Goal: Information Seeking & Learning: Learn about a topic

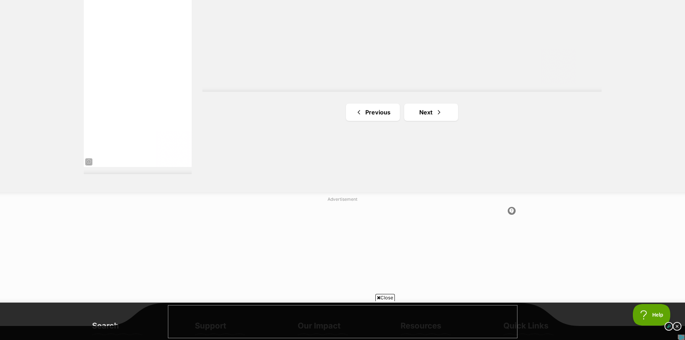
scroll to position [1330, 0]
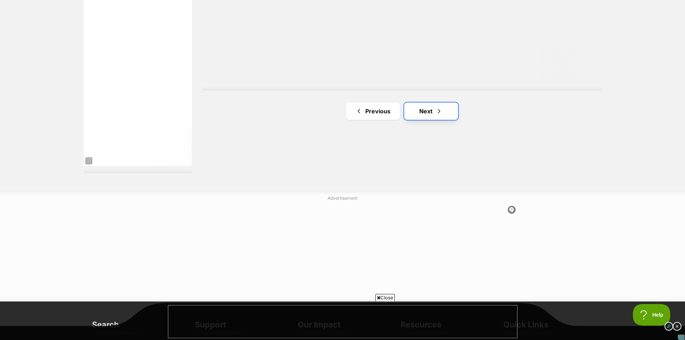
click at [427, 110] on link "Next" at bounding box center [431, 110] width 54 height 17
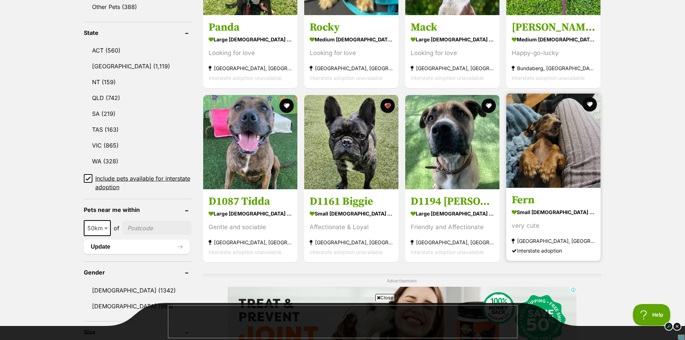
click at [545, 142] on img at bounding box center [553, 140] width 94 height 94
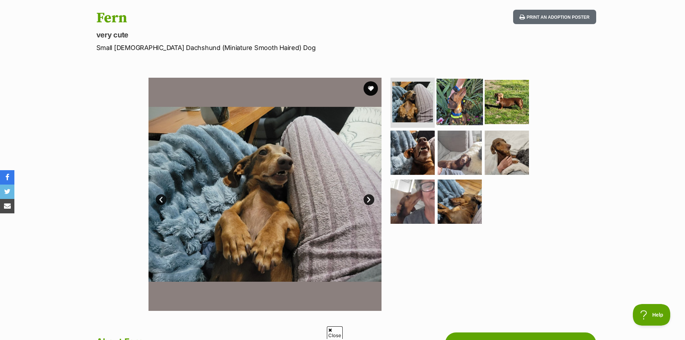
click at [462, 102] on img at bounding box center [459, 101] width 46 height 46
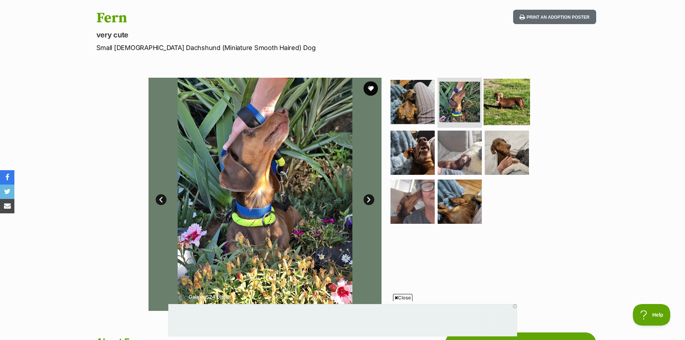
click at [495, 108] on img at bounding box center [507, 101] width 46 height 46
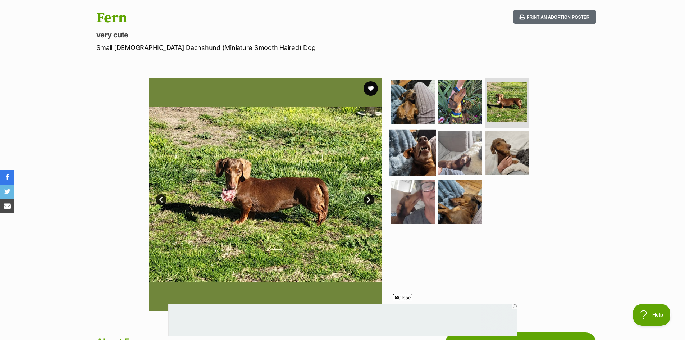
click at [418, 160] on img at bounding box center [412, 152] width 46 height 46
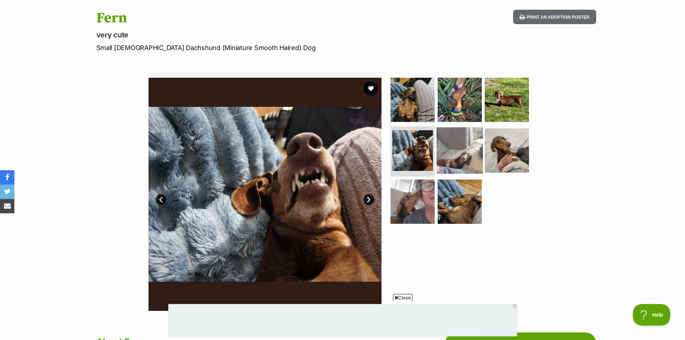
click at [458, 153] on img at bounding box center [459, 150] width 46 height 46
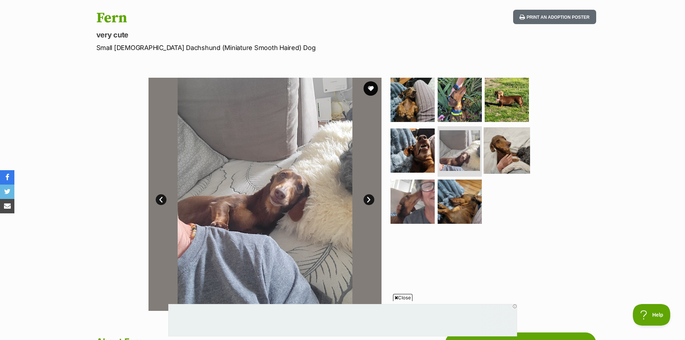
click at [528, 154] on img at bounding box center [507, 150] width 46 height 46
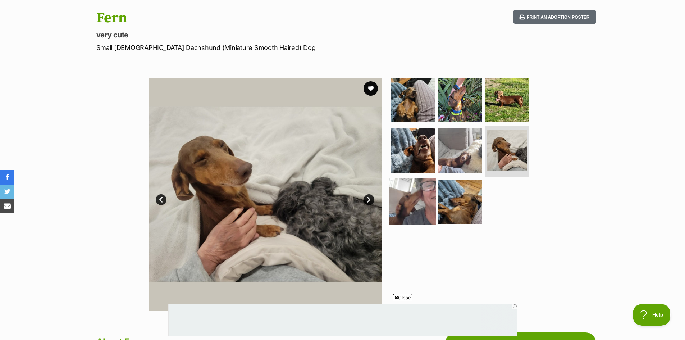
click at [423, 211] on img at bounding box center [412, 201] width 46 height 46
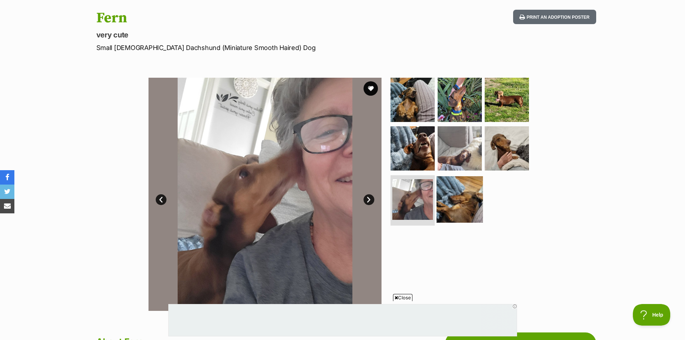
click at [451, 207] on img at bounding box center [459, 199] width 46 height 46
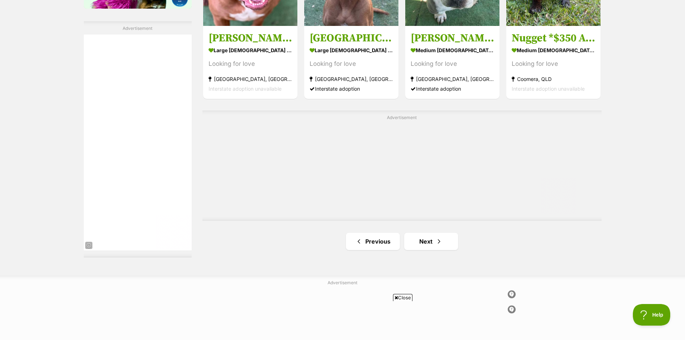
scroll to position [1290, 0]
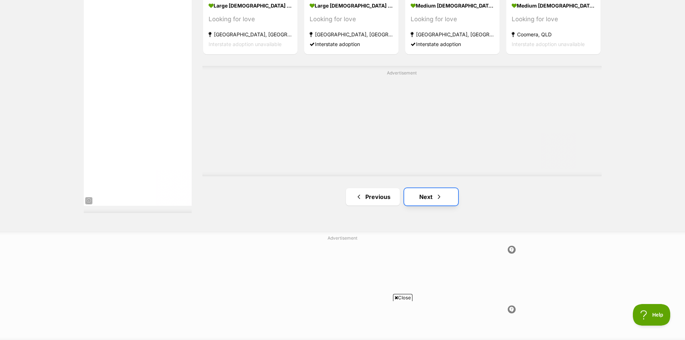
click at [428, 196] on link "Next" at bounding box center [431, 196] width 54 height 17
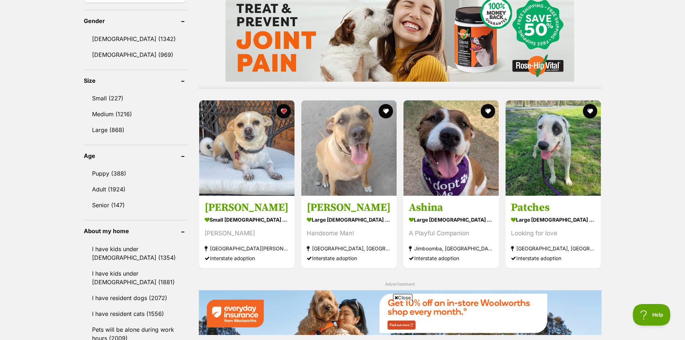
scroll to position [611, 0]
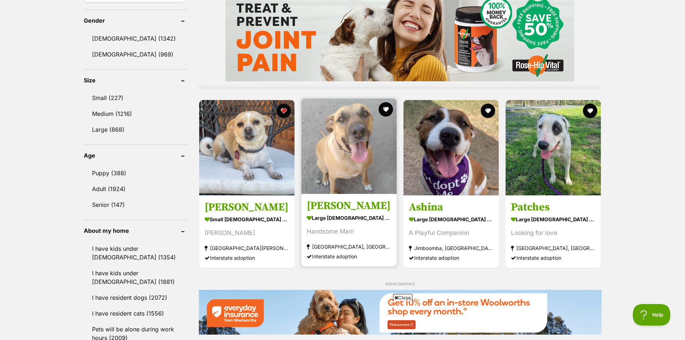
click at [362, 128] on img at bounding box center [348, 146] width 95 height 95
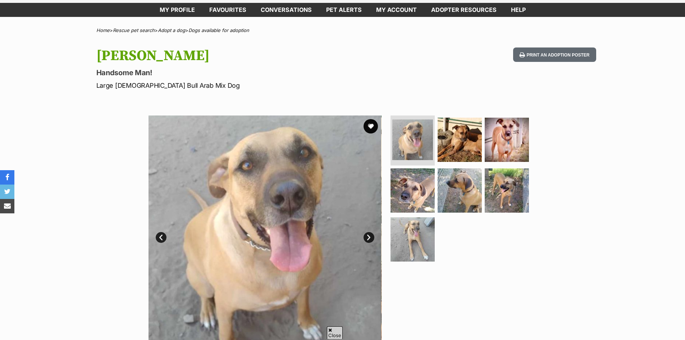
scroll to position [108, 0]
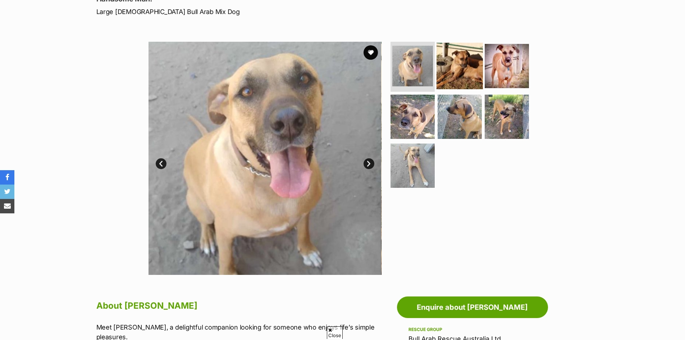
click at [462, 65] on img at bounding box center [459, 65] width 46 height 46
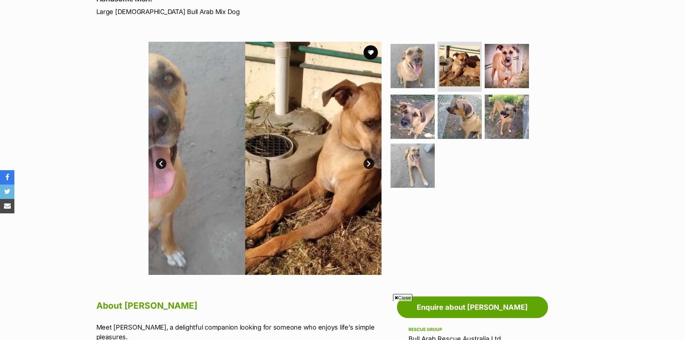
scroll to position [0, 0]
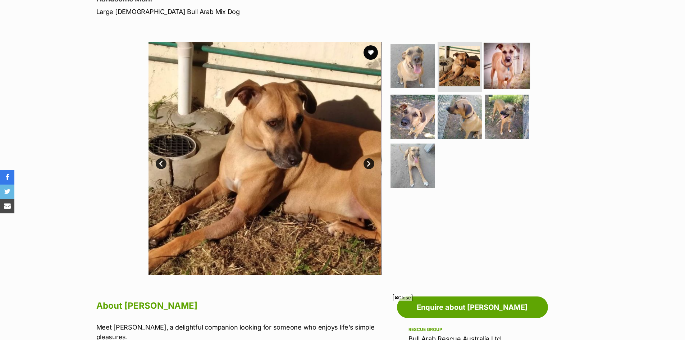
click at [510, 69] on img at bounding box center [507, 65] width 46 height 46
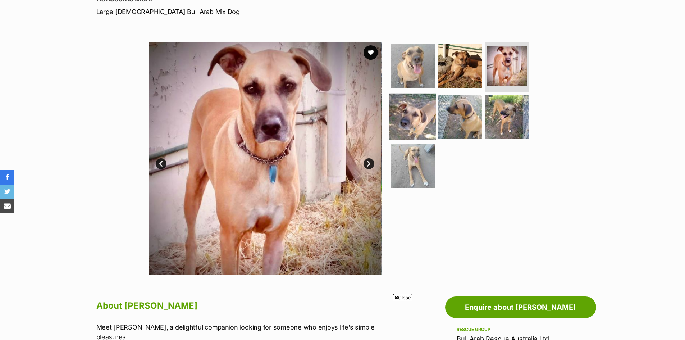
click at [421, 110] on img at bounding box center [412, 116] width 46 height 46
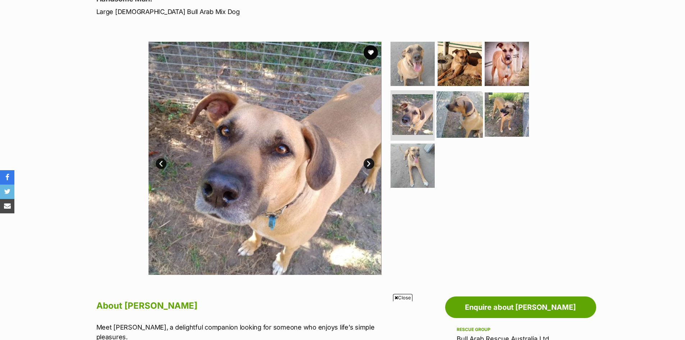
click at [458, 117] on img at bounding box center [459, 114] width 46 height 46
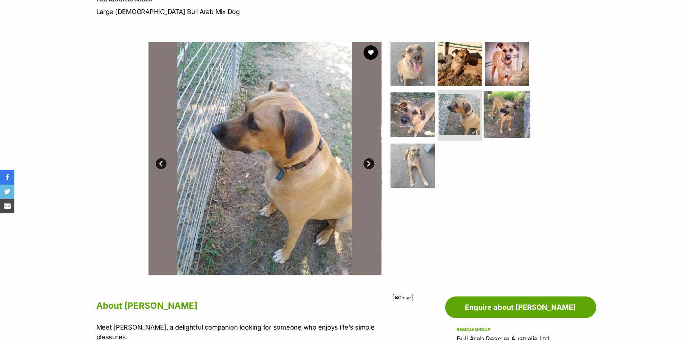
click at [506, 119] on img at bounding box center [507, 114] width 46 height 46
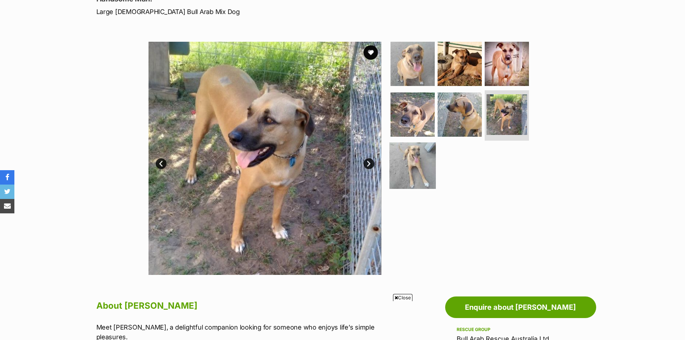
click at [415, 169] on img at bounding box center [412, 165] width 46 height 46
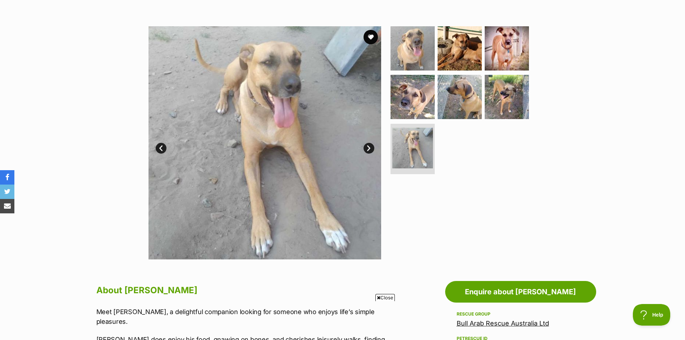
scroll to position [108, 0]
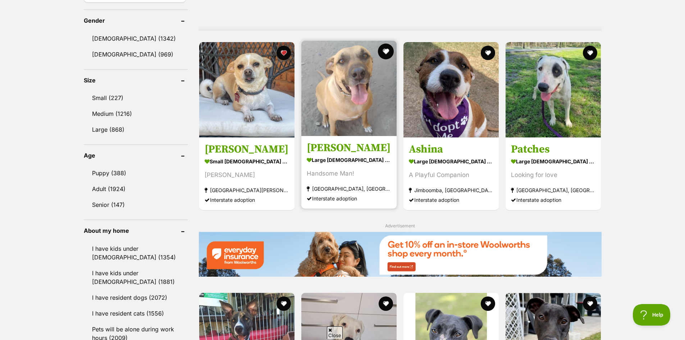
click at [383, 51] on button "favourite" at bounding box center [386, 52] width 16 height 16
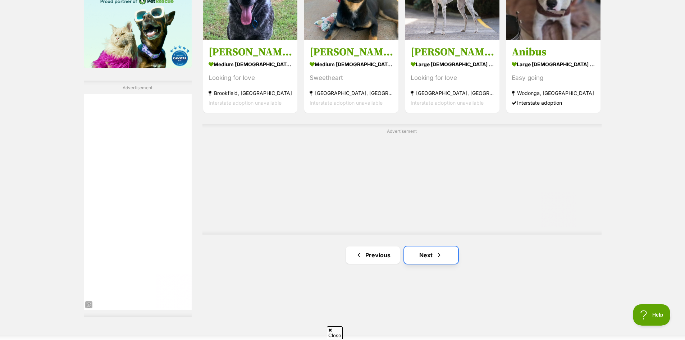
click at [427, 257] on link "Next" at bounding box center [431, 254] width 54 height 17
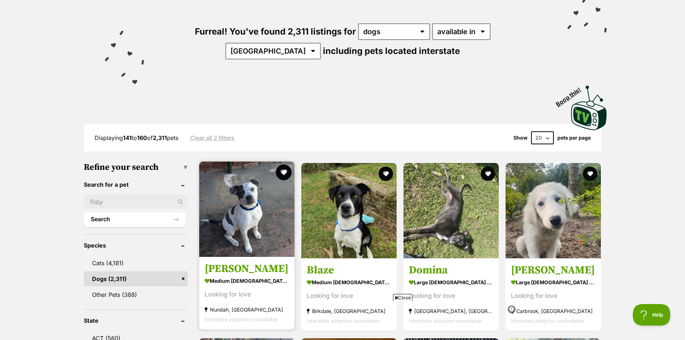
click at [282, 171] on button "favourite" at bounding box center [284, 172] width 16 height 16
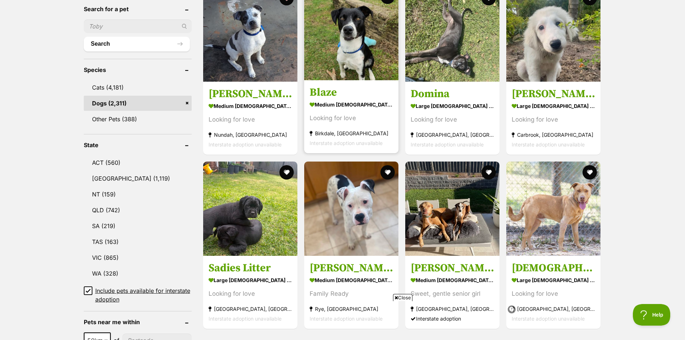
scroll to position [252, 0]
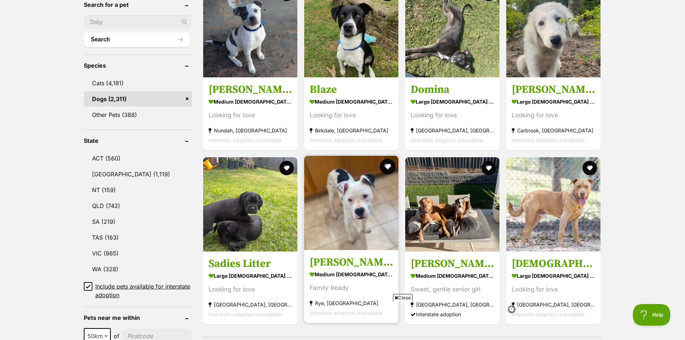
click at [390, 167] on button "favourite" at bounding box center [388, 167] width 16 height 16
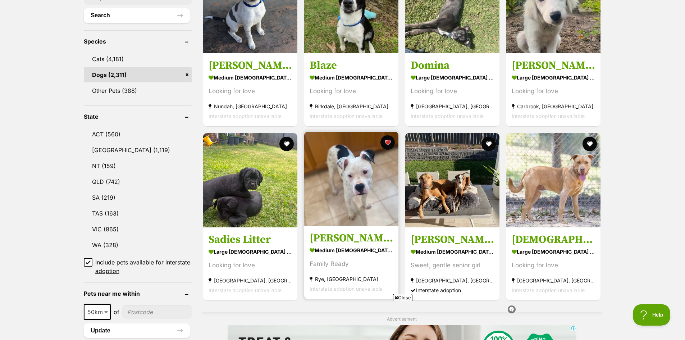
scroll to position [288, 0]
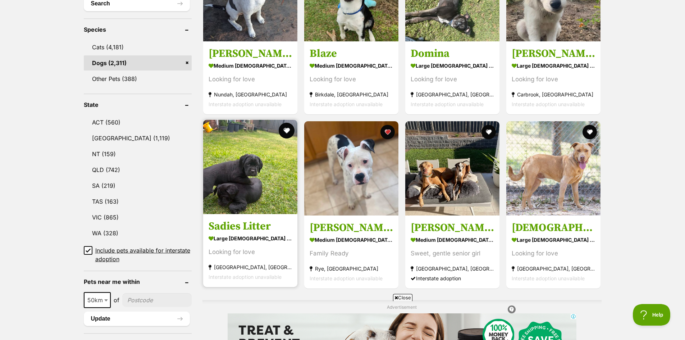
click at [286, 127] on button "favourite" at bounding box center [287, 131] width 16 height 16
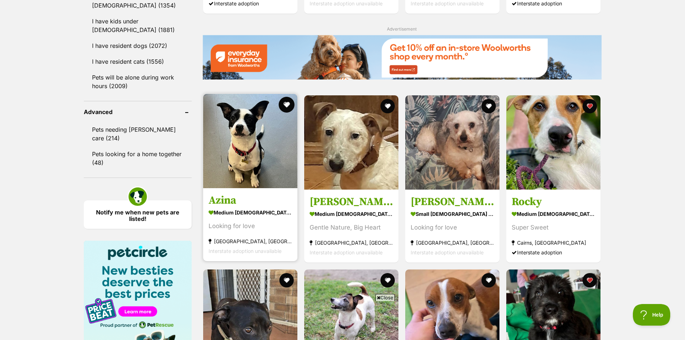
scroll to position [0, 0]
click at [287, 104] on button "favourite" at bounding box center [287, 105] width 16 height 16
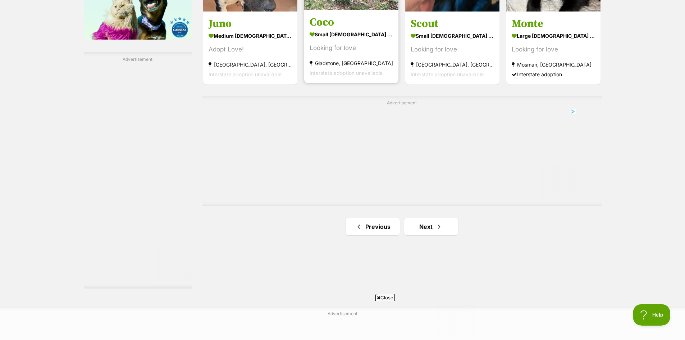
scroll to position [1222, 0]
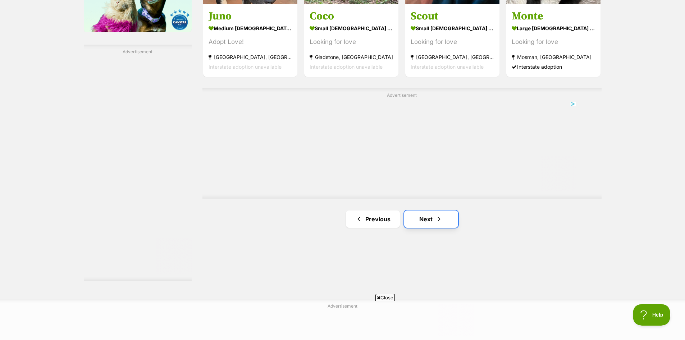
click at [422, 217] on link "Next" at bounding box center [431, 218] width 54 height 17
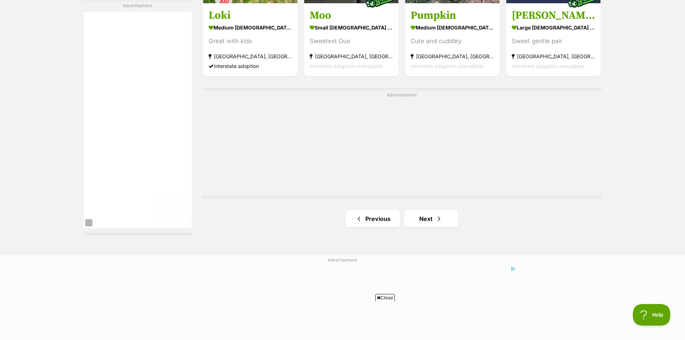
scroll to position [1294, 0]
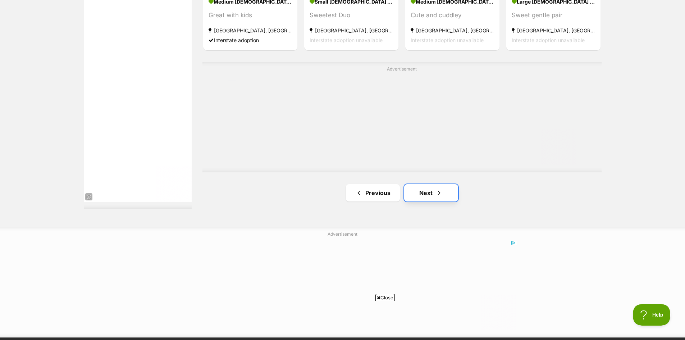
click at [428, 192] on link "Next" at bounding box center [431, 192] width 54 height 17
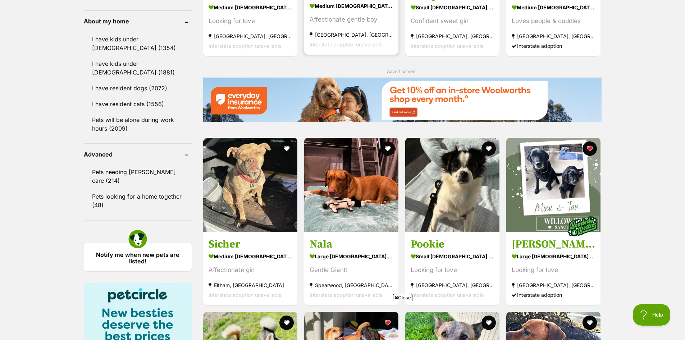
scroll to position [827, 0]
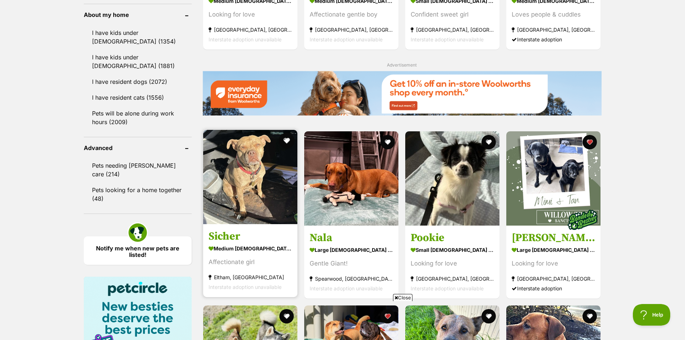
click at [285, 140] on button "favourite" at bounding box center [287, 141] width 16 height 16
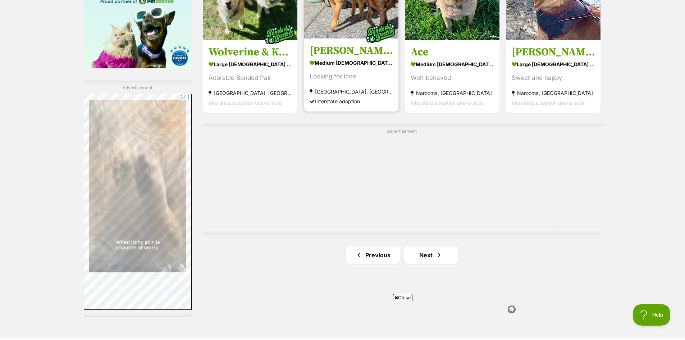
scroll to position [0, 0]
